Goal: Task Accomplishment & Management: Use online tool/utility

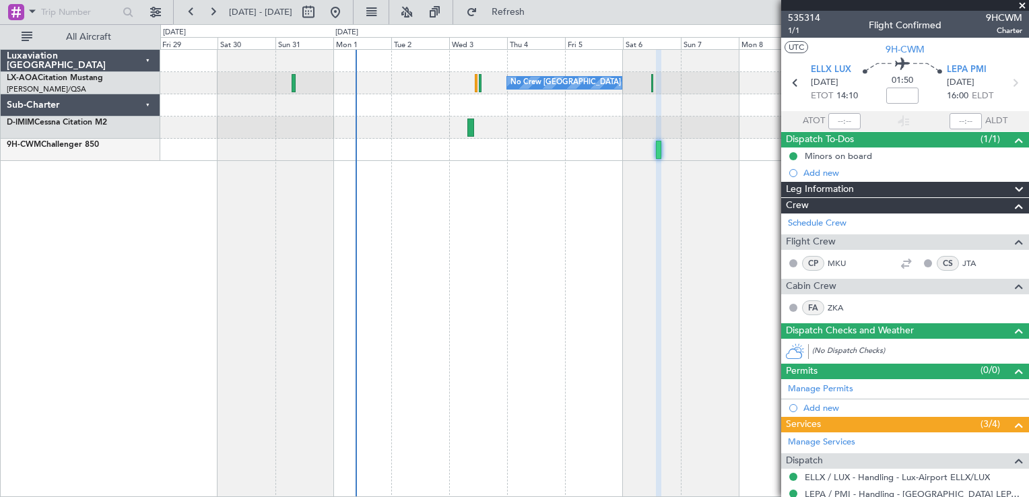
click at [1023, 3] on span at bounding box center [1022, 6] width 13 height 12
click at [1021, 4] on span at bounding box center [1022, 6] width 13 height 12
click at [380, 28] on mat-tooltip-component "Date Selector" at bounding box center [352, 41] width 70 height 36
click at [346, 12] on button at bounding box center [336, 12] width 22 height 22
click at [1021, 7] on span at bounding box center [1022, 6] width 13 height 12
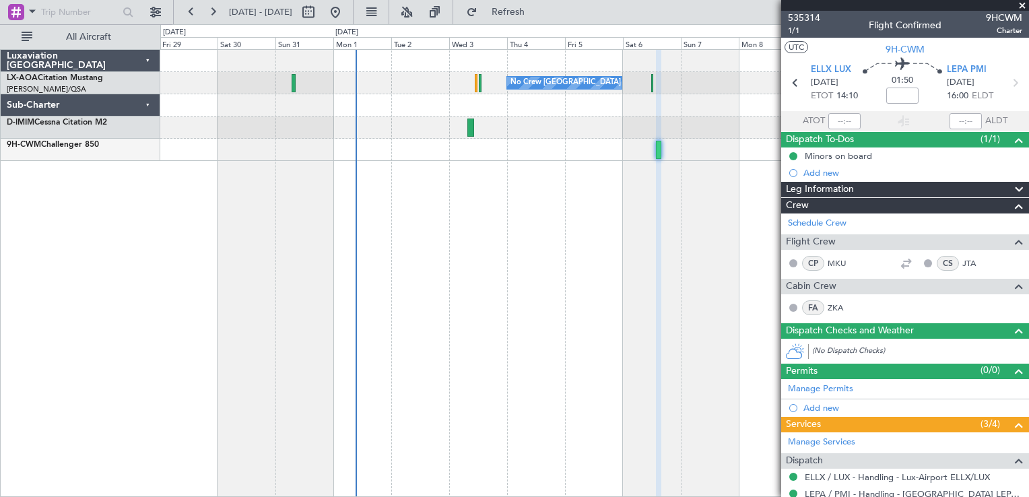
click at [1023, 2] on span at bounding box center [1022, 6] width 13 height 12
click at [1024, 3] on span at bounding box center [1022, 6] width 13 height 12
click at [1023, 7] on span at bounding box center [1022, 6] width 13 height 12
click at [346, 5] on button at bounding box center [336, 12] width 22 height 22
click at [1023, 4] on span at bounding box center [1022, 6] width 13 height 12
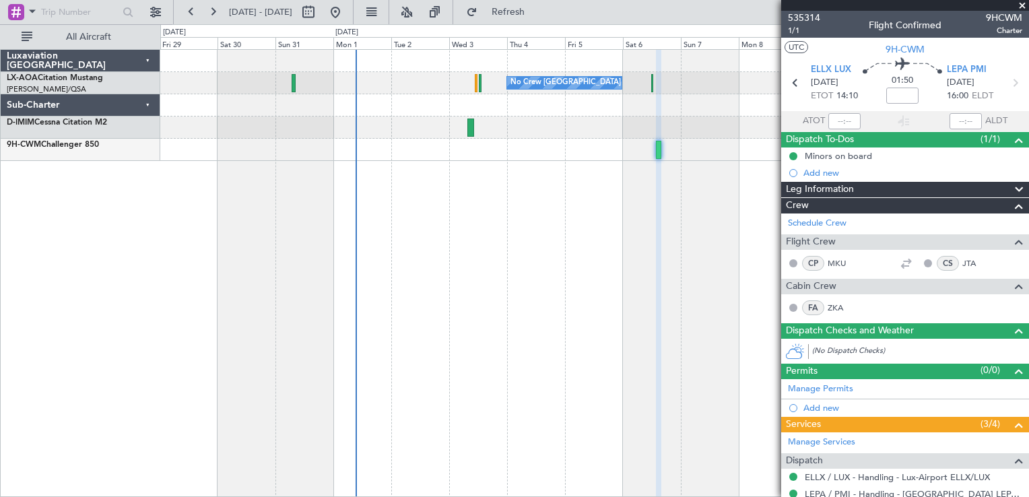
click at [1021, 3] on span at bounding box center [1022, 6] width 13 height 12
click at [1020, 3] on span at bounding box center [1022, 6] width 13 height 12
click at [261, 249] on div "No Crew Sabadell No Crew [GEOGRAPHIC_DATA] (Dublin Intl) No Crew Barcelona ([GE…" at bounding box center [594, 273] width 869 height 448
click at [1028, 4] on span at bounding box center [1022, 6] width 13 height 12
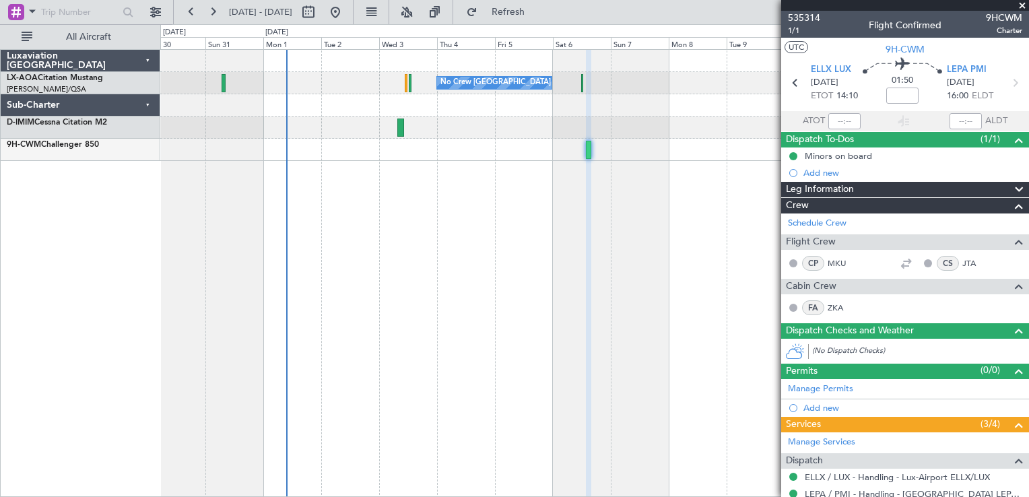
click at [552, 228] on div "No Crew Sabadell No Crew [GEOGRAPHIC_DATA] (Dublin Intl) No Crew Barcelona ([GE…" at bounding box center [594, 273] width 869 height 448
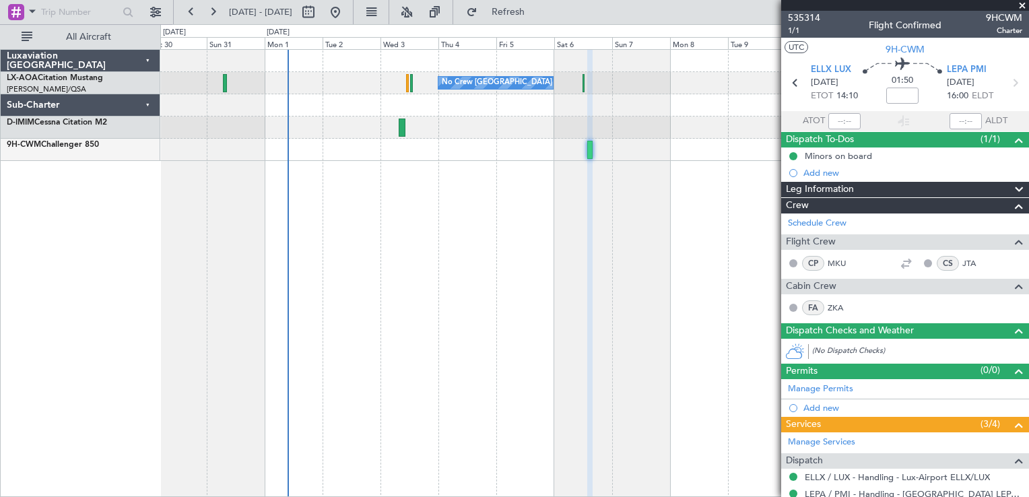
click at [407, 128] on div at bounding box center [594, 128] width 868 height 22
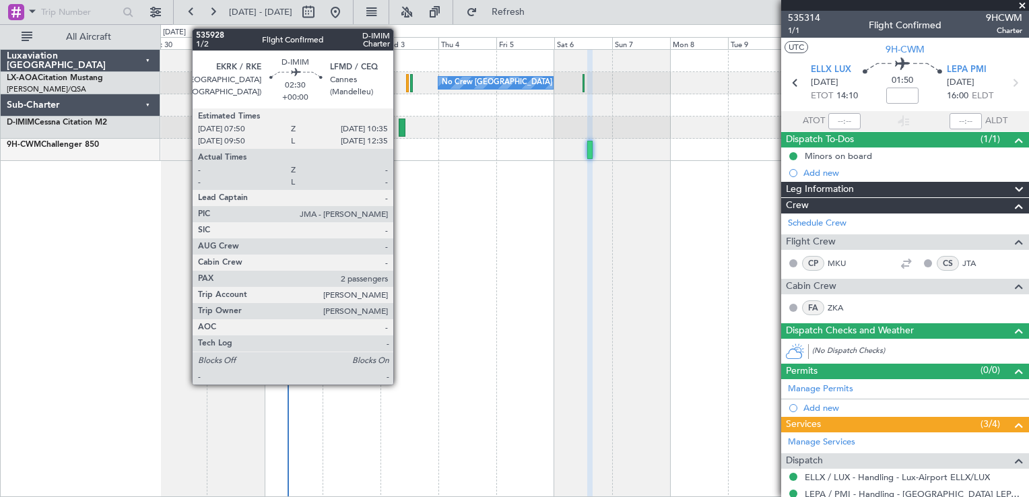
click at [397, 123] on div at bounding box center [594, 128] width 868 height 22
click at [406, 128] on div at bounding box center [594, 128] width 868 height 22
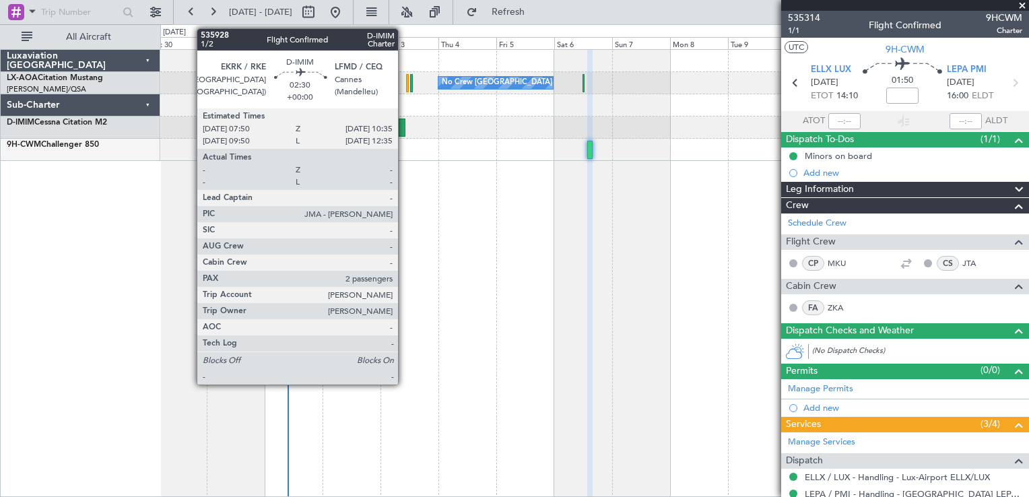
click at [404, 128] on div at bounding box center [402, 128] width 7 height 18
click at [404, 127] on div at bounding box center [402, 128] width 7 height 18
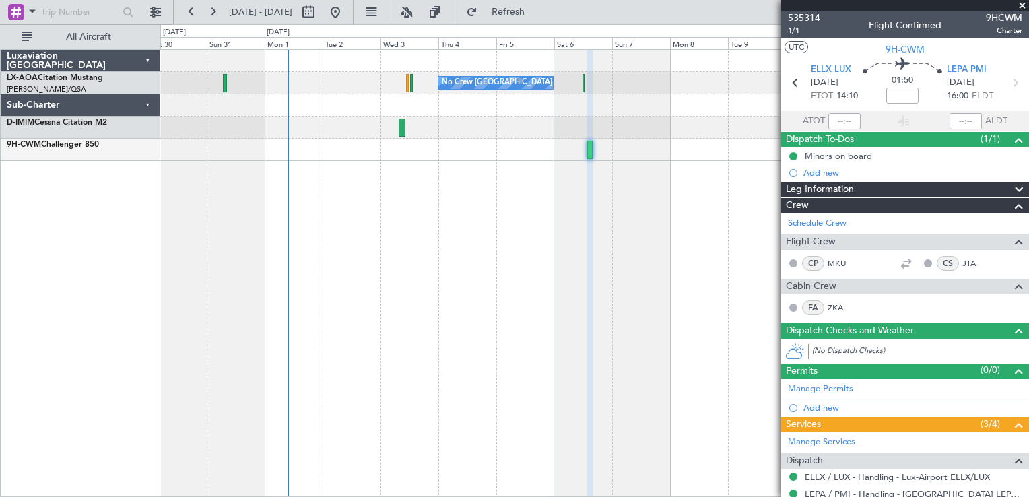
click at [403, 127] on div at bounding box center [402, 128] width 7 height 18
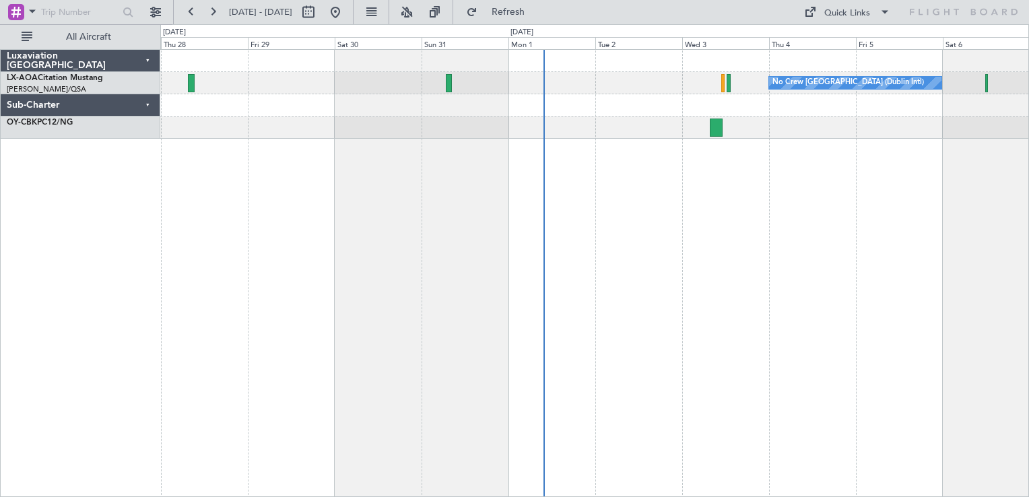
click at [723, 253] on div "No Crew Dublin (Dublin Intl) No Crew Barcelona (El Prat)" at bounding box center [594, 273] width 869 height 448
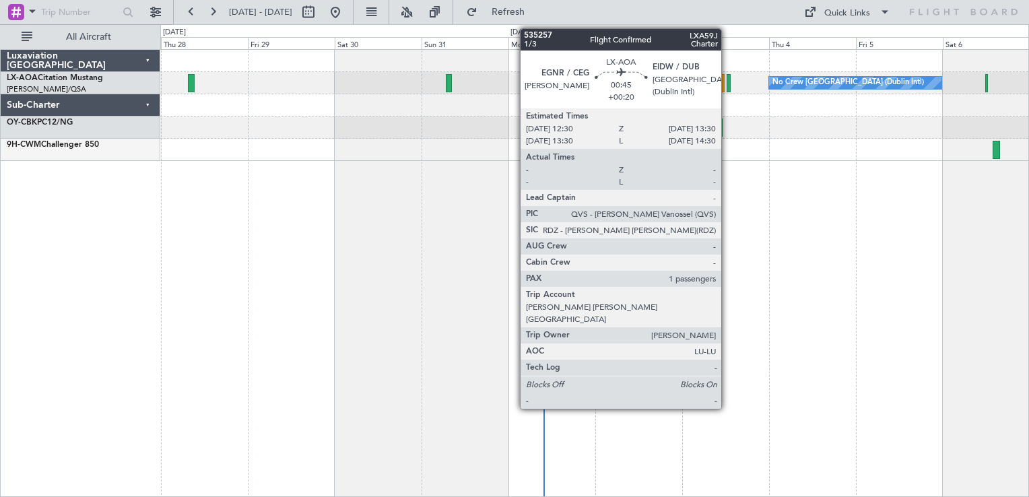
click at [727, 82] on div at bounding box center [729, 83] width 4 height 18
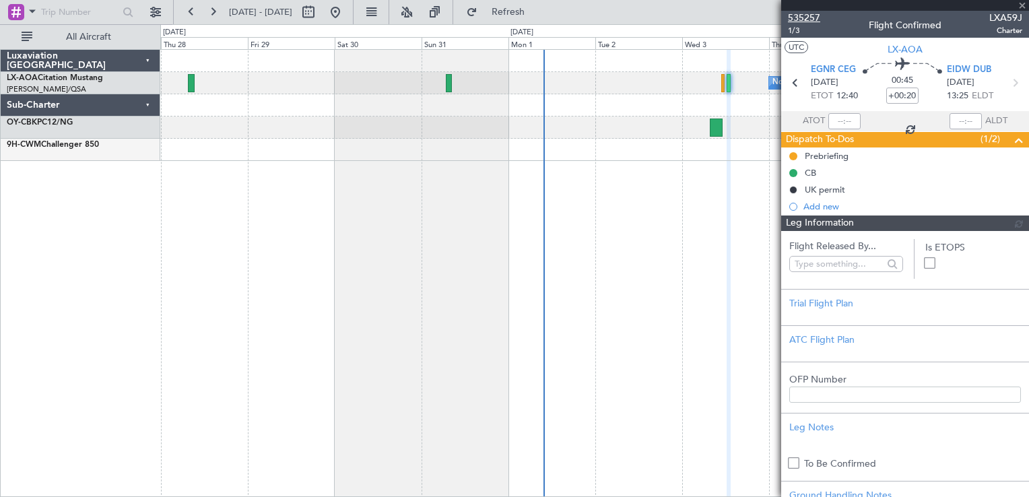
click at [798, 19] on span "535257" at bounding box center [804, 18] width 32 height 14
